Goal: Entertainment & Leisure: Consume media (video, audio)

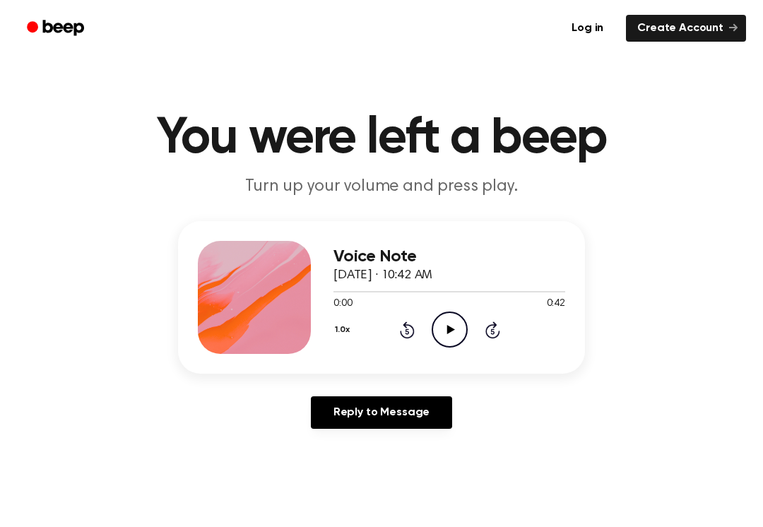
click at [451, 319] on icon "Play Audio" at bounding box center [450, 330] width 36 height 36
click at [439, 334] on icon "Pause Audio" at bounding box center [450, 330] width 36 height 36
click at [398, 340] on div "1.0x Rewind 5 seconds Play Audio Skip 5 seconds" at bounding box center [450, 330] width 232 height 36
click at [398, 339] on div "1.0x Rewind 5 seconds Play Audio Skip 5 seconds" at bounding box center [450, 330] width 232 height 36
click at [404, 348] on div "Voice Note [DATE] · 10:42 AM 0:21 0:42 Your browser does not support the [objec…" at bounding box center [450, 297] width 232 height 113
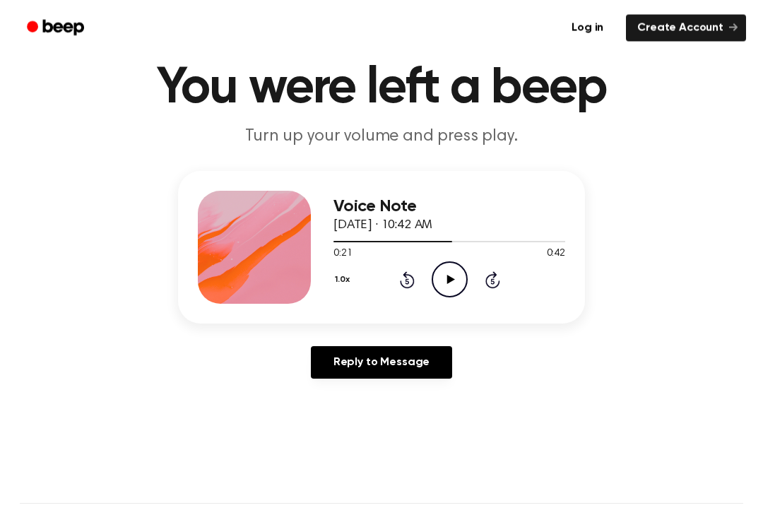
scroll to position [36, 0]
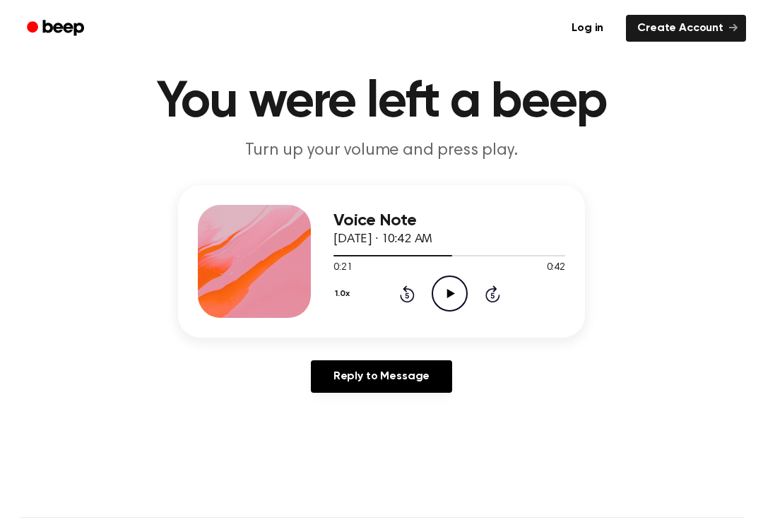
click at [400, 302] on icon "Rewind 5 seconds" at bounding box center [407, 294] width 16 height 18
click at [399, 301] on icon "Rewind 5 seconds" at bounding box center [407, 294] width 16 height 18
click at [399, 296] on icon "Rewind 5 seconds" at bounding box center [407, 294] width 16 height 18
click at [397, 297] on div "1.0x Rewind 5 seconds Play Audio Skip 5 seconds" at bounding box center [450, 294] width 232 height 36
click at [433, 274] on div "0:06 0:42" at bounding box center [450, 268] width 232 height 15
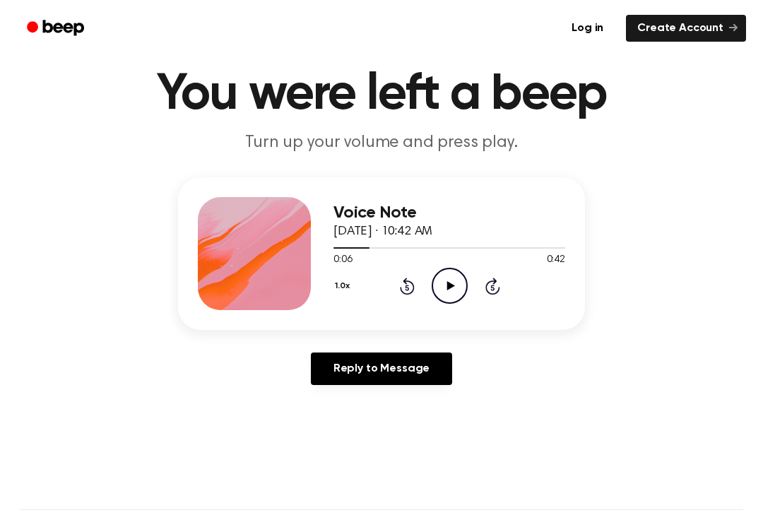
scroll to position [46, 0]
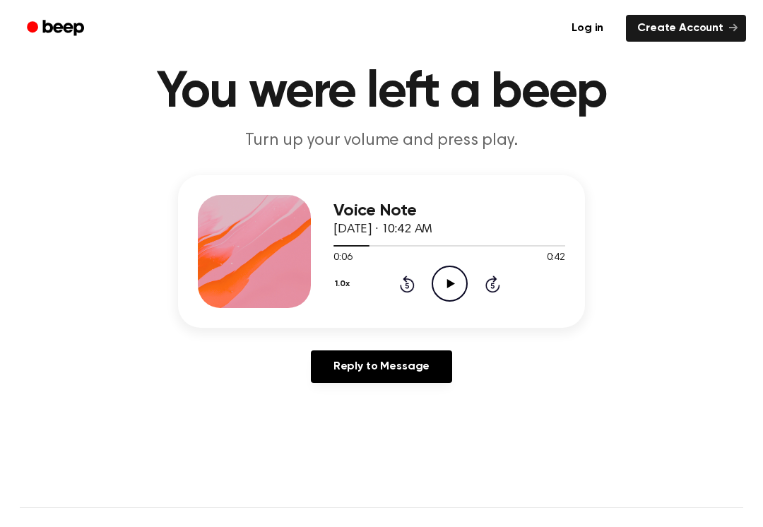
click at [439, 283] on icon "Play Audio" at bounding box center [450, 284] width 36 height 36
click at [407, 268] on div "1.0x Rewind 5 seconds Pause Audio Skip 5 seconds" at bounding box center [450, 284] width 232 height 36
click at [457, 297] on icon "Pause Audio" at bounding box center [450, 284] width 36 height 36
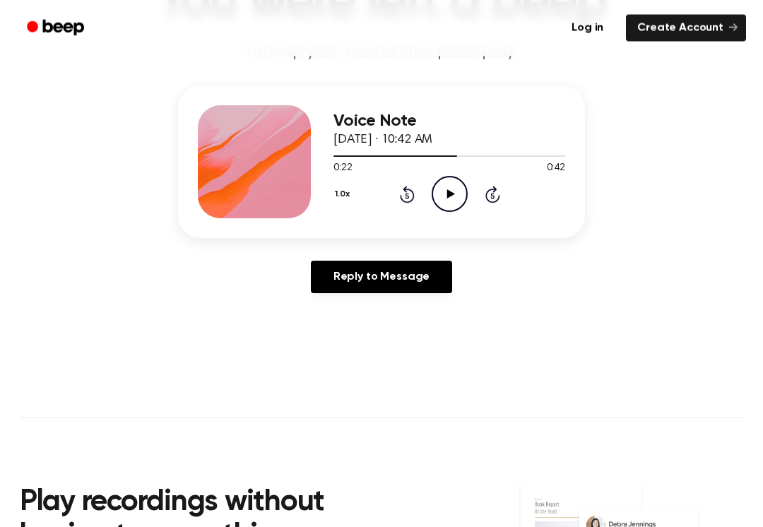
scroll to position [138, 0]
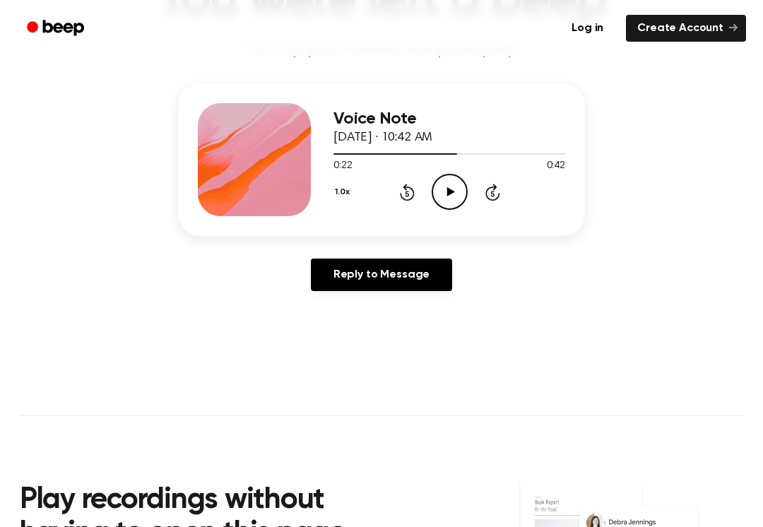
click at [433, 166] on div "0:22 0:42" at bounding box center [450, 166] width 232 height 15
click at [440, 185] on icon "Play Audio" at bounding box center [450, 192] width 36 height 36
click at [458, 205] on icon "Pause Audio" at bounding box center [450, 192] width 36 height 36
click at [440, 171] on div "0:30 0:42" at bounding box center [450, 166] width 232 height 15
click at [442, 194] on icon "Play Audio" at bounding box center [450, 192] width 36 height 36
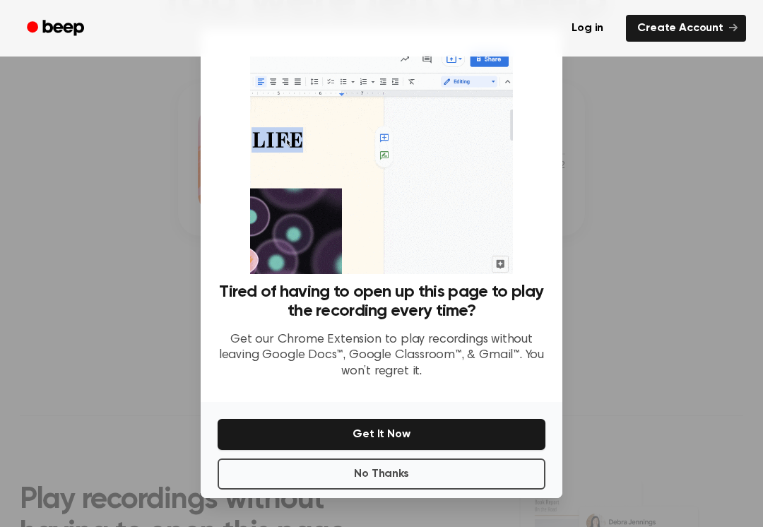
click at [421, 476] on button "No Thanks" at bounding box center [382, 474] width 328 height 31
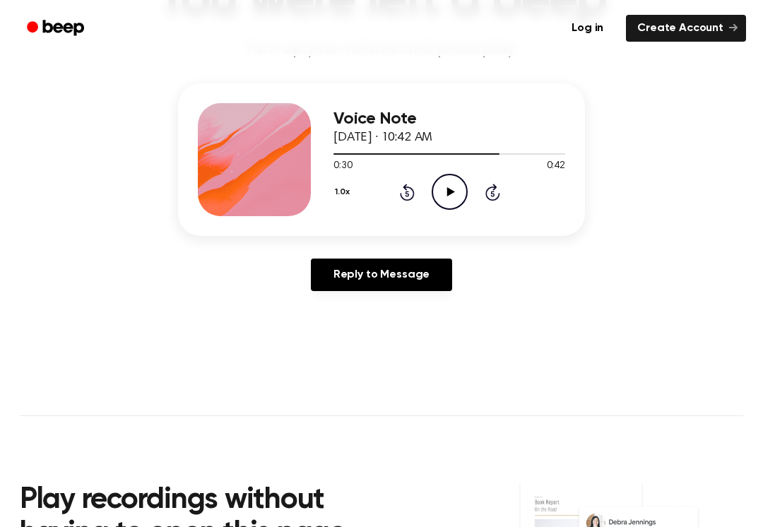
scroll to position [140, 0]
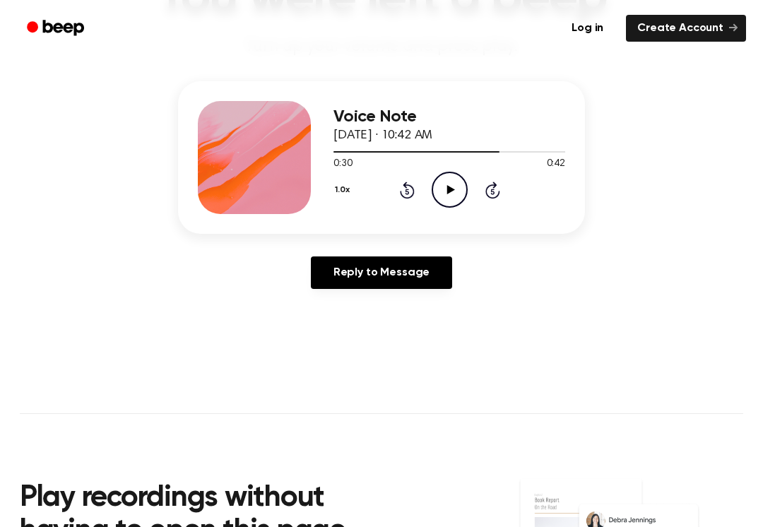
click at [464, 185] on icon "Play Audio" at bounding box center [450, 190] width 36 height 36
click at [445, 192] on icon "Pause Audio" at bounding box center [450, 190] width 36 height 36
click at [485, 197] on icon "Skip 5 seconds" at bounding box center [493, 190] width 16 height 18
click at [487, 199] on icon "Skip 5 seconds" at bounding box center [493, 190] width 16 height 18
click at [495, 199] on icon at bounding box center [493, 190] width 15 height 17
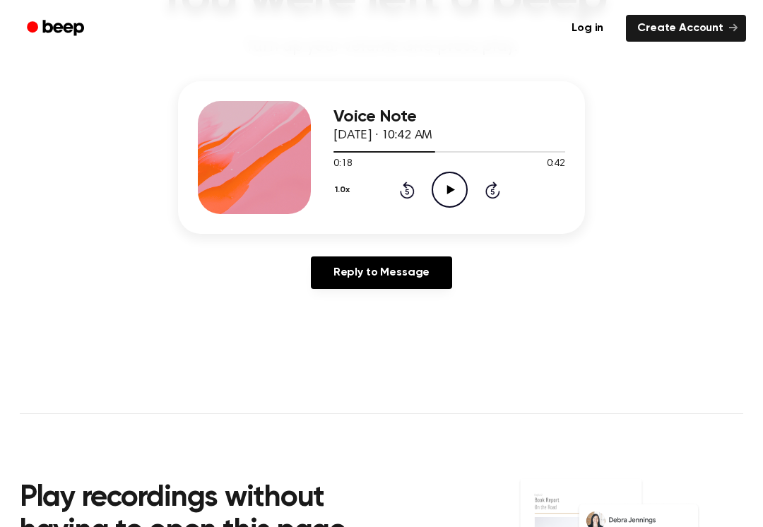
click at [495, 199] on icon at bounding box center [493, 190] width 15 height 17
click at [495, 195] on icon "Skip 5 seconds" at bounding box center [493, 190] width 16 height 18
click at [434, 197] on circle at bounding box center [450, 189] width 35 height 35
click at [440, 206] on icon "Pause Audio" at bounding box center [450, 190] width 36 height 36
click at [440, 178] on icon "Play Audio" at bounding box center [450, 190] width 36 height 36
